Goal: Information Seeking & Learning: Find specific fact

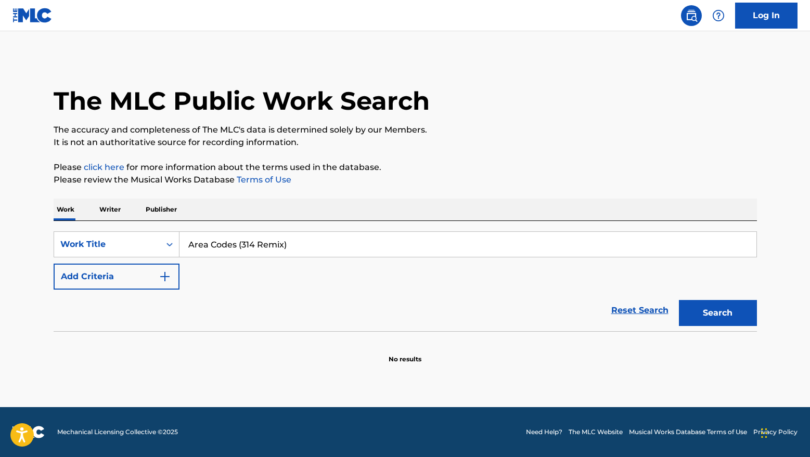
type input "Area Codes (314 Remix)"
click at [142, 292] on div "Reset Search Search" at bounding box center [405, 311] width 703 height 42
click at [195, 286] on div "SearchWithCriteriaa2dac067-681d-4d34-9ab5-beddabb93613 Work Title Area Codes (3…" at bounding box center [405, 261] width 703 height 58
click at [166, 284] on button "Add Criteria" at bounding box center [117, 277] width 126 height 26
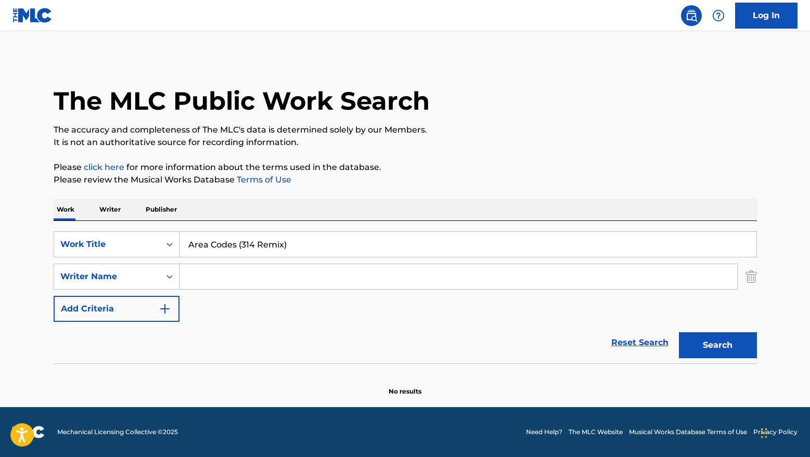
click at [245, 279] on input "Search Form" at bounding box center [459, 276] width 558 height 25
click at [230, 275] on input "Search Form" at bounding box center [459, 276] width 558 height 25
type input "[PERSON_NAME]"
click at [727, 344] on button "Search" at bounding box center [718, 345] width 78 height 26
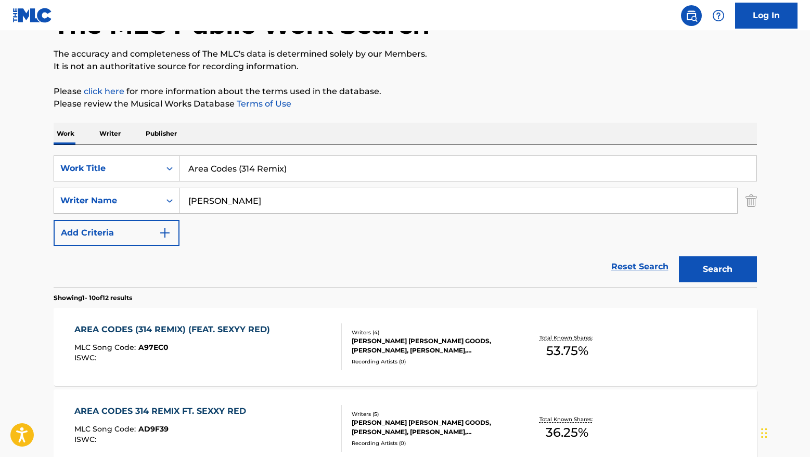
scroll to position [173, 0]
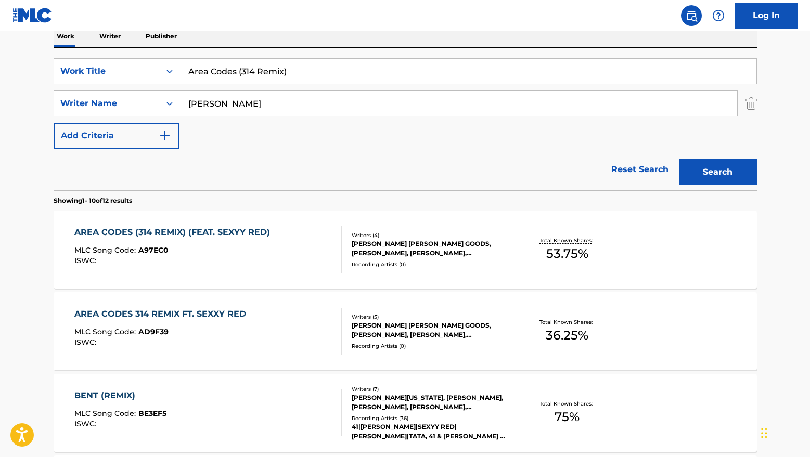
click at [386, 240] on div "[PERSON_NAME] [PERSON_NAME] GOODS, [PERSON_NAME], [PERSON_NAME], [PERSON_NAME]" at bounding box center [430, 248] width 157 height 19
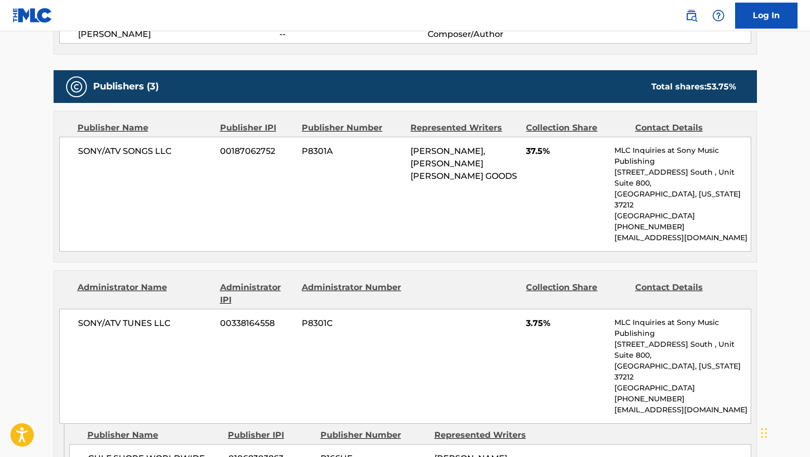
scroll to position [475, 0]
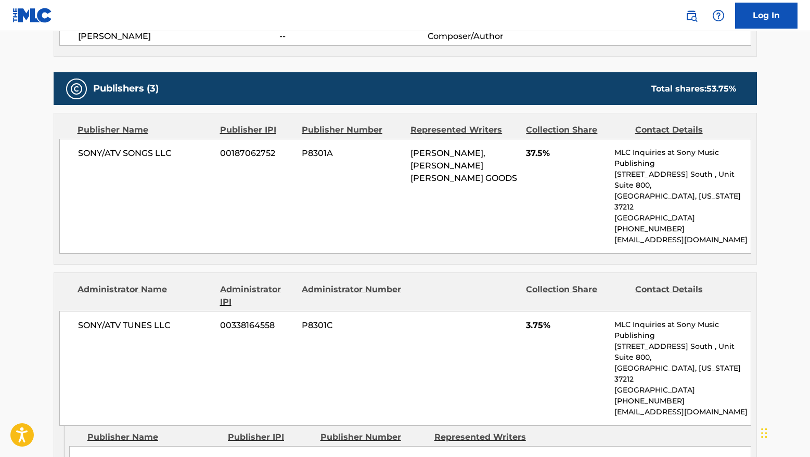
click at [69, 325] on div "SONY/ATV TUNES LLC 00338164558 P8301C 3.75% MLC Inquiries at Sony Music Publish…" at bounding box center [405, 368] width 692 height 115
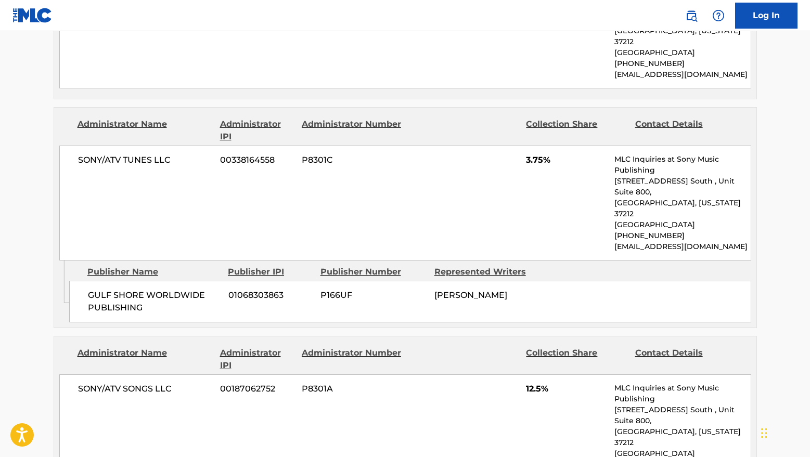
scroll to position [561, 0]
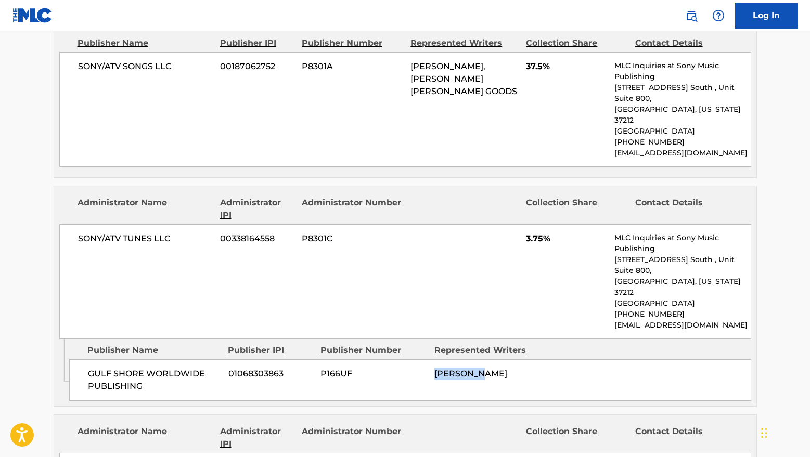
drag, startPoint x: 434, startPoint y: 328, endPoint x: 487, endPoint y: 328, distance: 52.6
click at [487, 369] on span "[PERSON_NAME]" at bounding box center [470, 374] width 73 height 10
click at [494, 369] on span "[PERSON_NAME]" at bounding box center [470, 374] width 73 height 10
